Goal: Information Seeking & Learning: Check status

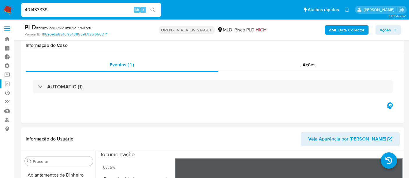
select select "10"
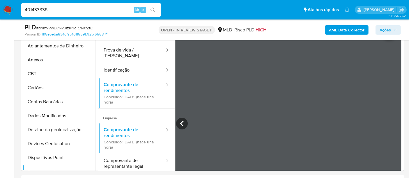
scroll to position [98, 0]
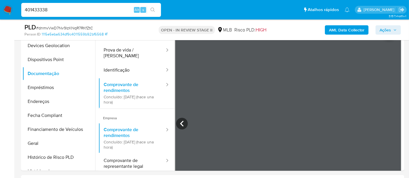
type input "401433338"
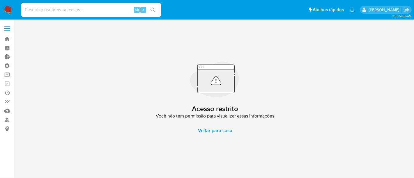
click at [51, 12] on input at bounding box center [91, 10] width 140 height 8
paste input "401433338"
type input "401433338"
click at [55, 11] on input "401433338" at bounding box center [91, 10] width 140 height 8
click at [8, 118] on link "Localizador de pessoas" at bounding box center [34, 119] width 69 height 9
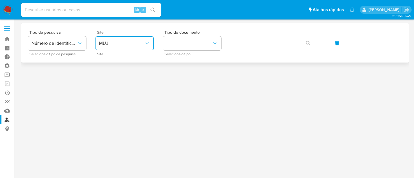
click at [113, 49] on button "MLU" at bounding box center [124, 43] width 58 height 14
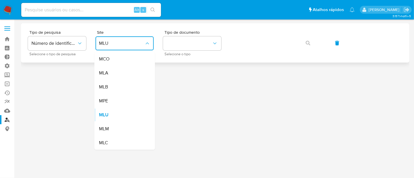
drag, startPoint x: 113, startPoint y: 90, endPoint x: 159, endPoint y: 62, distance: 53.4
click at [113, 88] on div "MLB" at bounding box center [123, 87] width 48 height 14
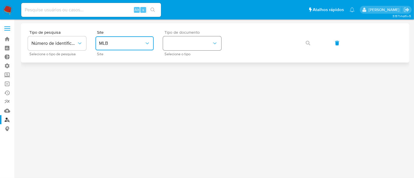
click at [190, 44] on button "identificationType" at bounding box center [192, 43] width 58 height 14
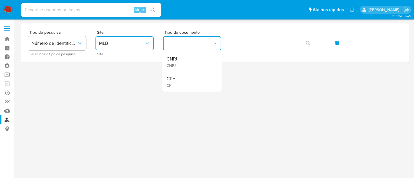
drag, startPoint x: 181, startPoint y: 79, endPoint x: 213, endPoint y: 66, distance: 34.9
click at [181, 79] on div "CPF CPF" at bounding box center [190, 82] width 48 height 20
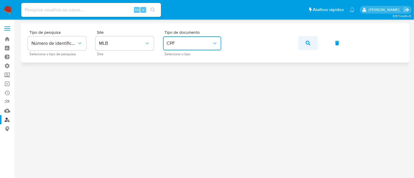
click at [307, 41] on icon "button" at bounding box center [307, 43] width 5 height 5
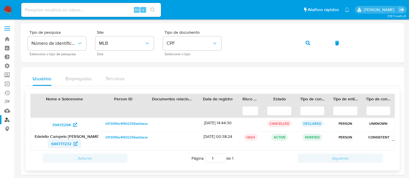
click at [56, 144] on span "644777232" at bounding box center [61, 143] width 20 height 9
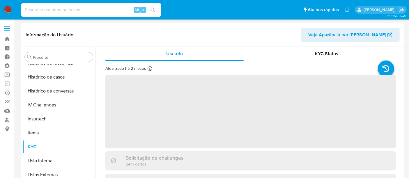
scroll to position [259, 0]
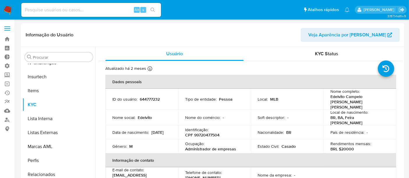
select select "10"
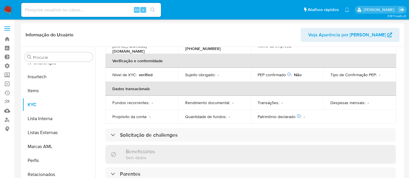
scroll to position [65, 0]
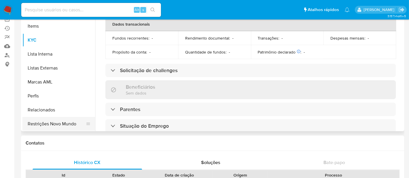
click at [62, 125] on button "Restrições Novo Mundo" at bounding box center [56, 124] width 68 height 14
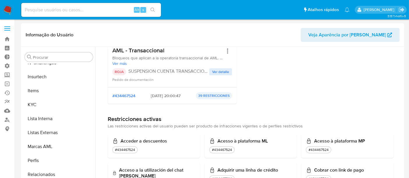
scroll to position [0, 0]
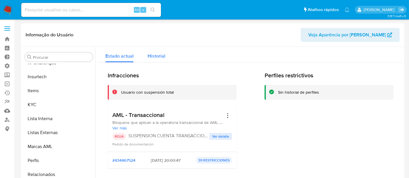
click at [161, 55] on span "Historial" at bounding box center [156, 56] width 18 height 7
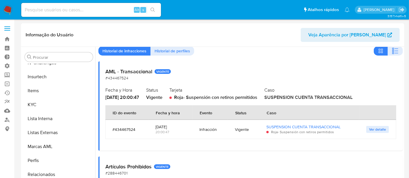
scroll to position [32, 0]
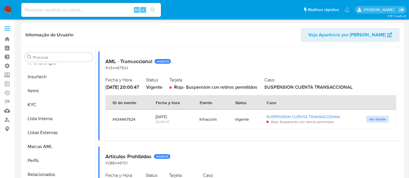
click at [374, 118] on span "Ver detalle" at bounding box center [377, 119] width 17 height 6
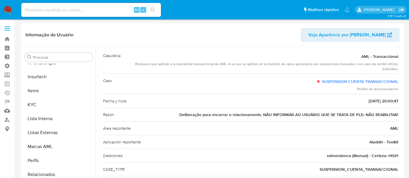
scroll to position [38, 0]
